Goal: Information Seeking & Learning: Learn about a topic

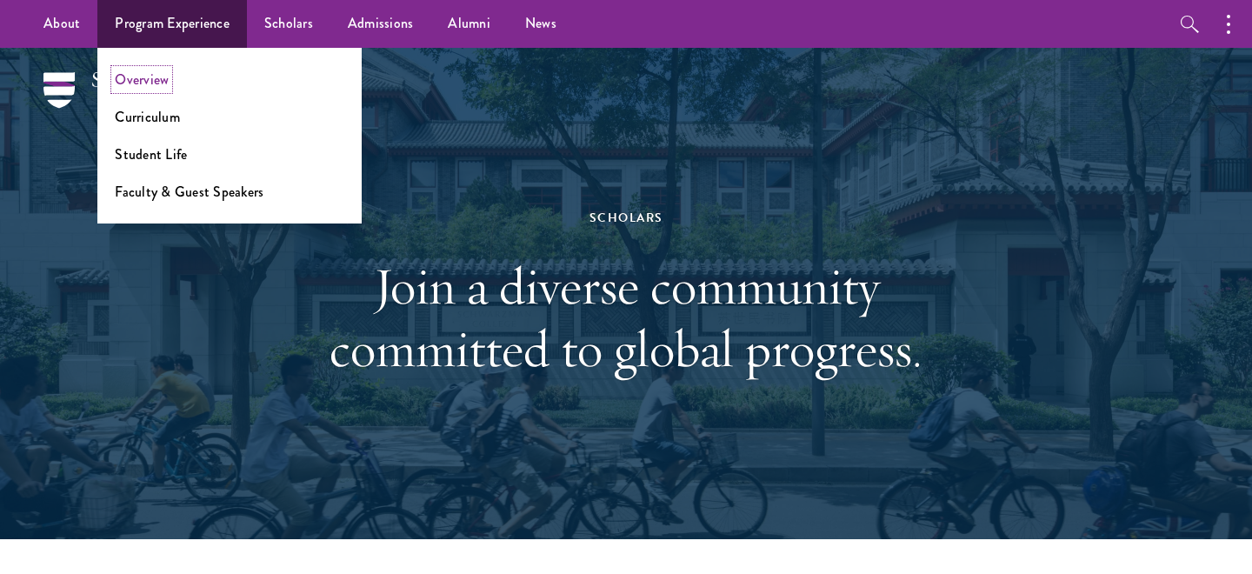
click at [144, 82] on link "Overview" at bounding box center [142, 80] width 54 height 20
